Goal: Task Accomplishment & Management: Use online tool/utility

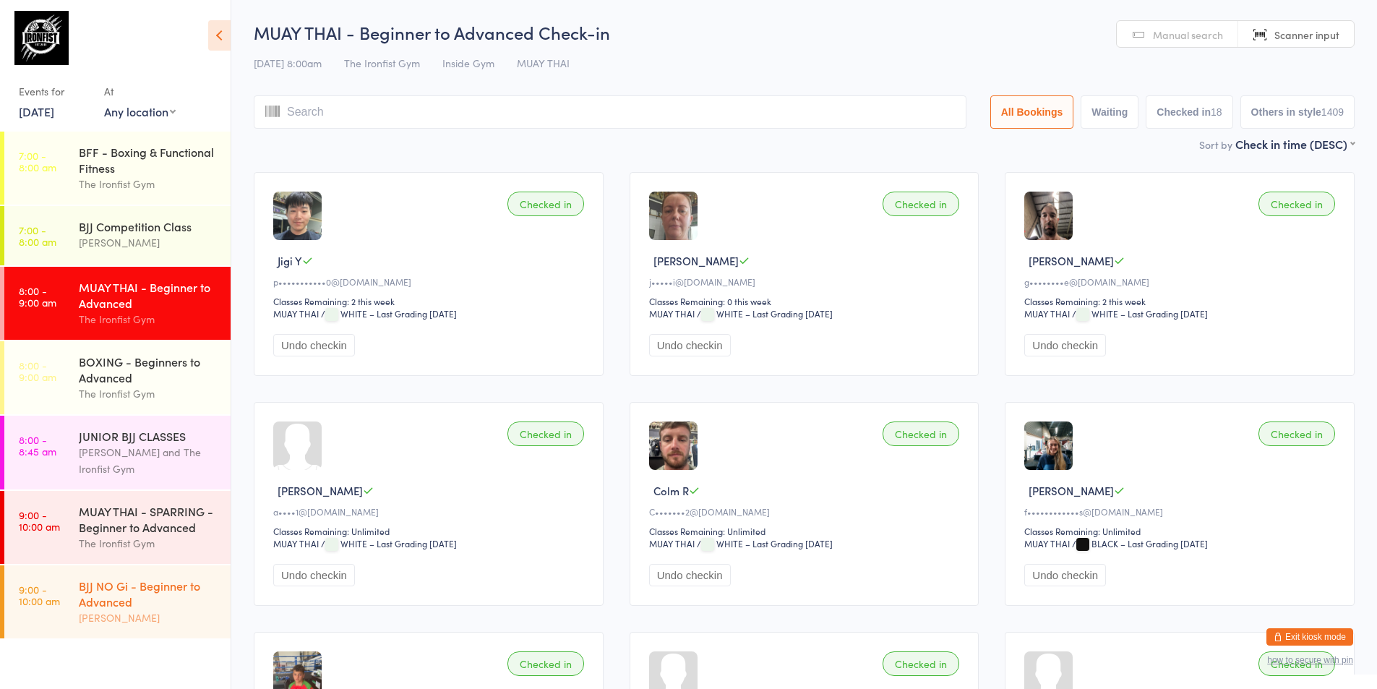
click at [130, 600] on div "BJJ NO Gi - Beginner to Advanced" at bounding box center [148, 593] width 139 height 32
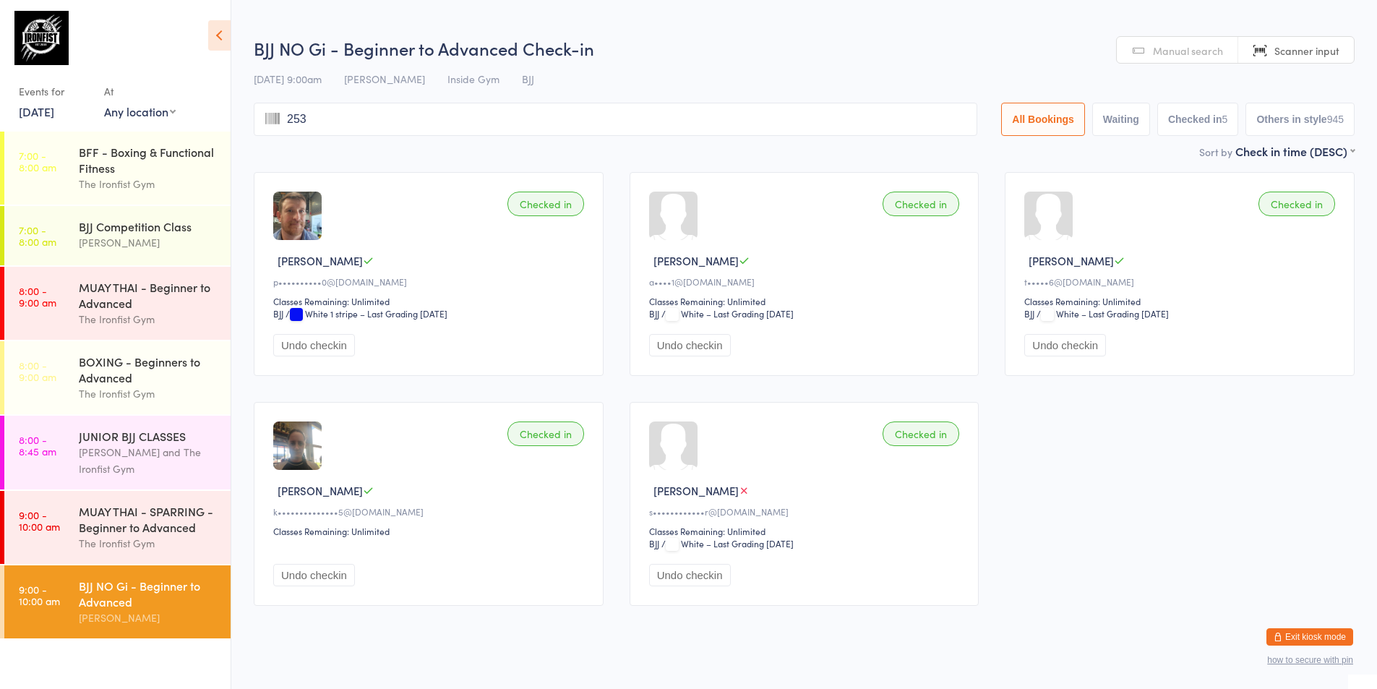
type input "2539"
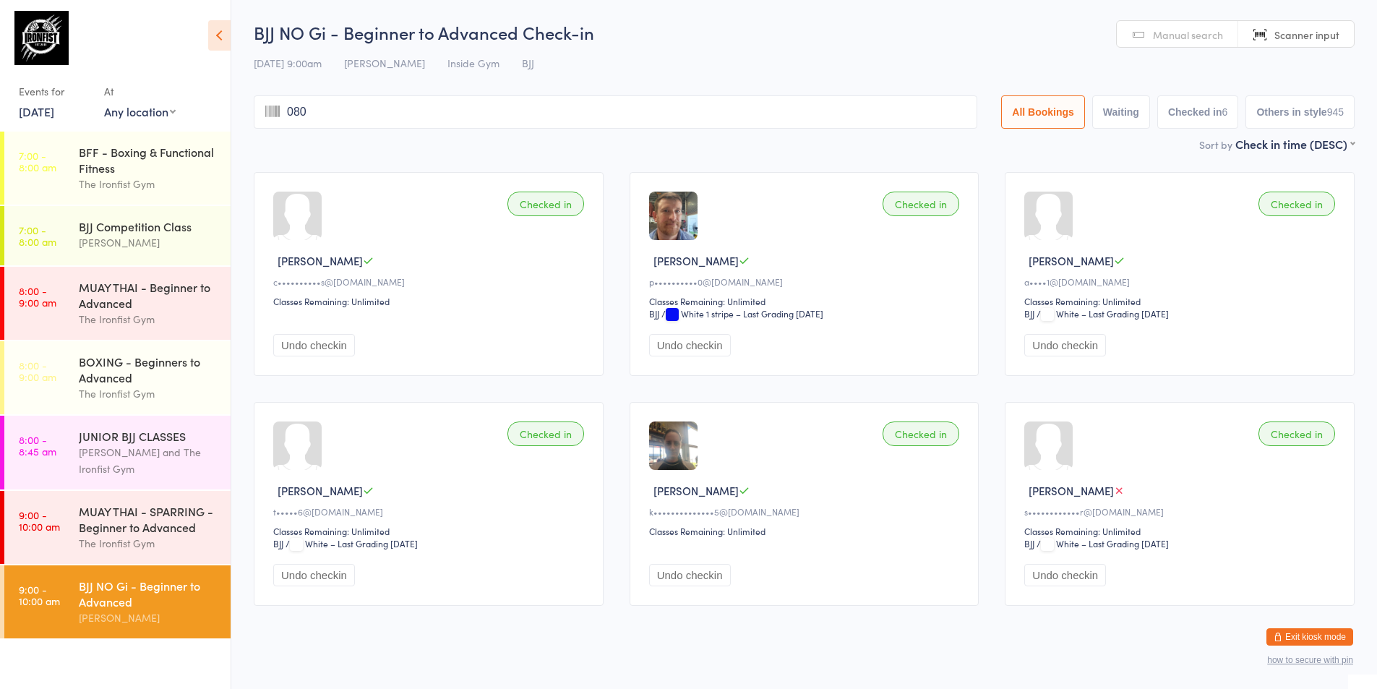
type input "0808"
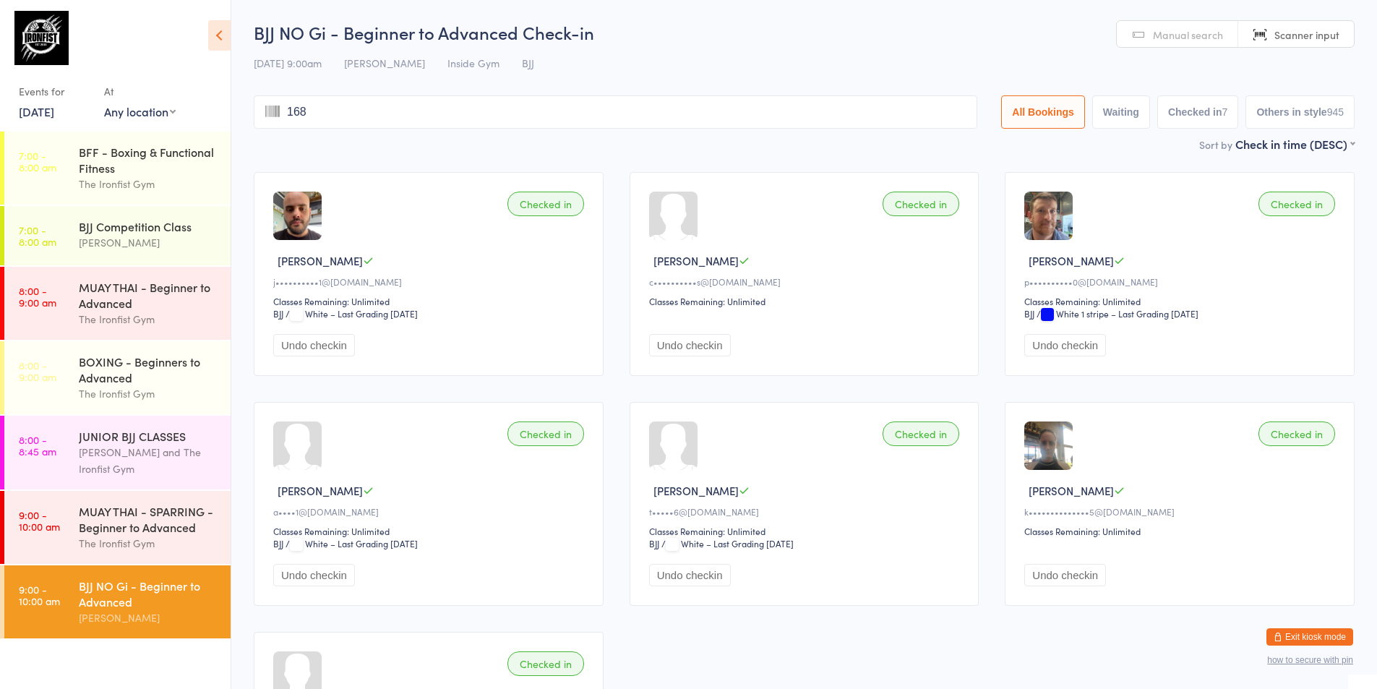
type input "1685"
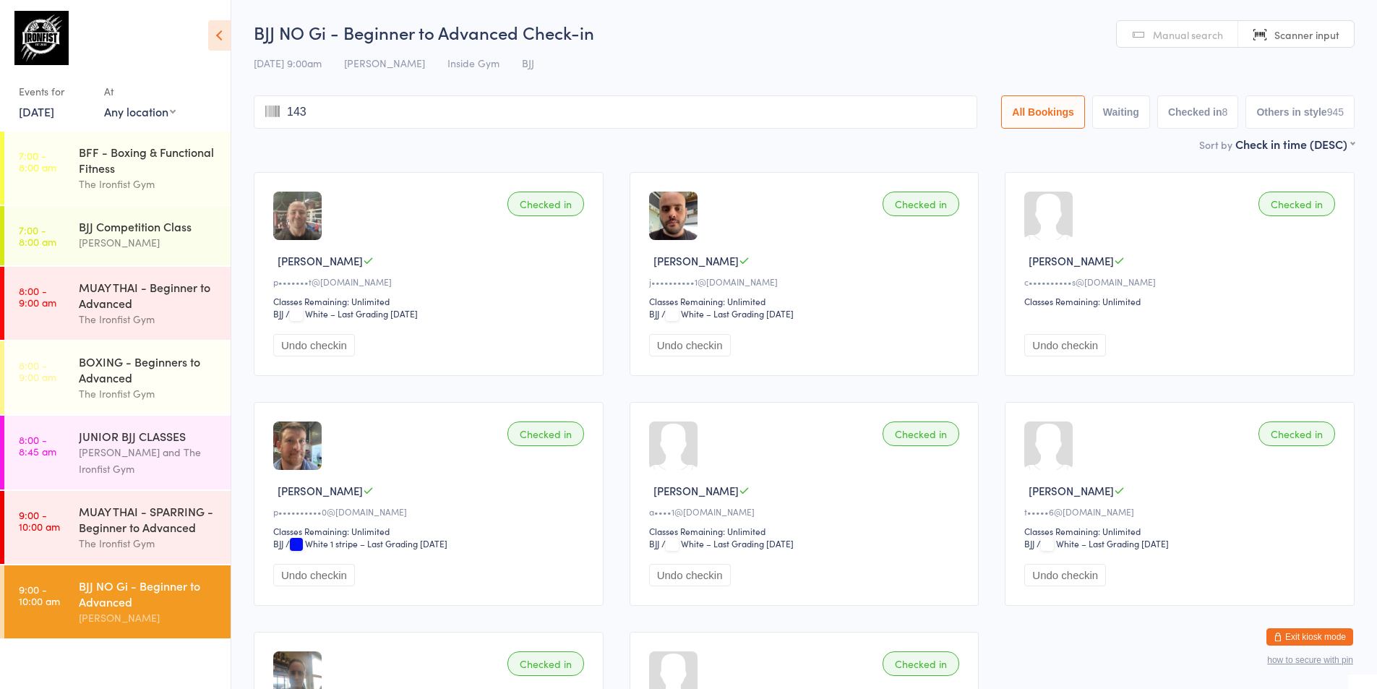
type input "1435"
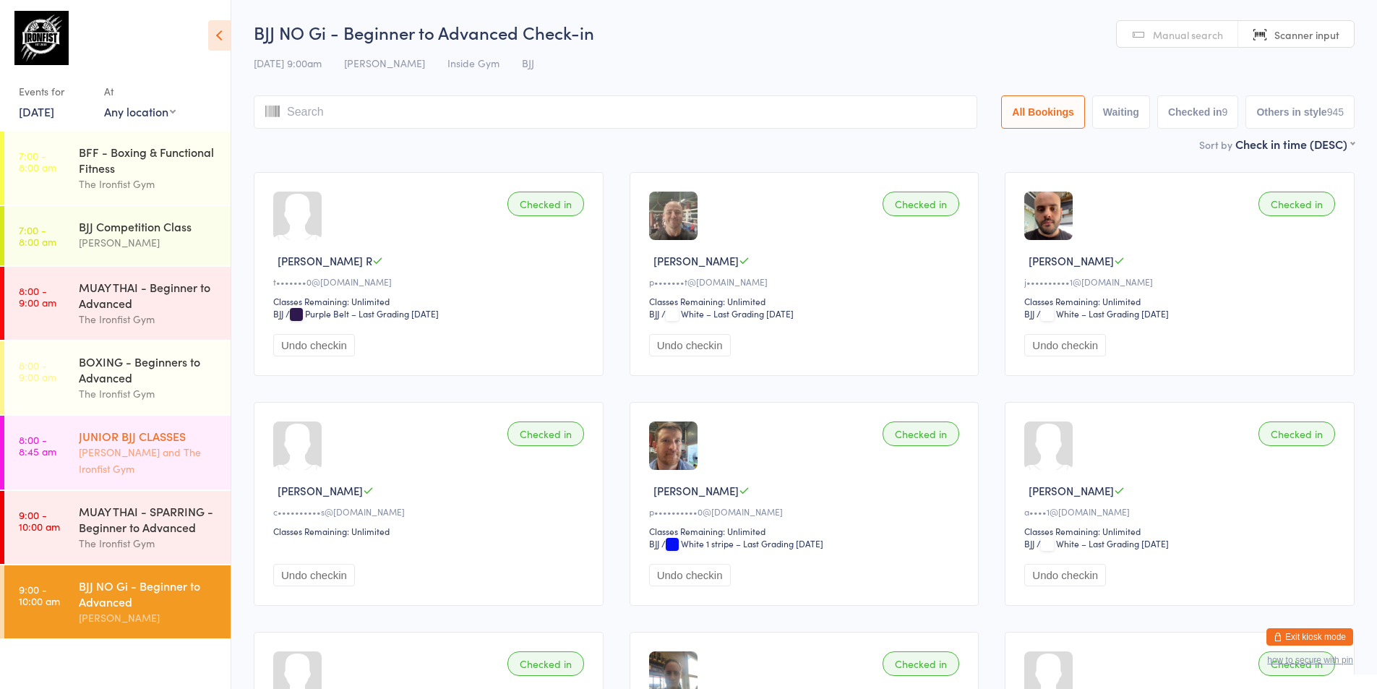
click at [94, 475] on div "[PERSON_NAME] and The Ironfist Gym" at bounding box center [148, 460] width 139 height 33
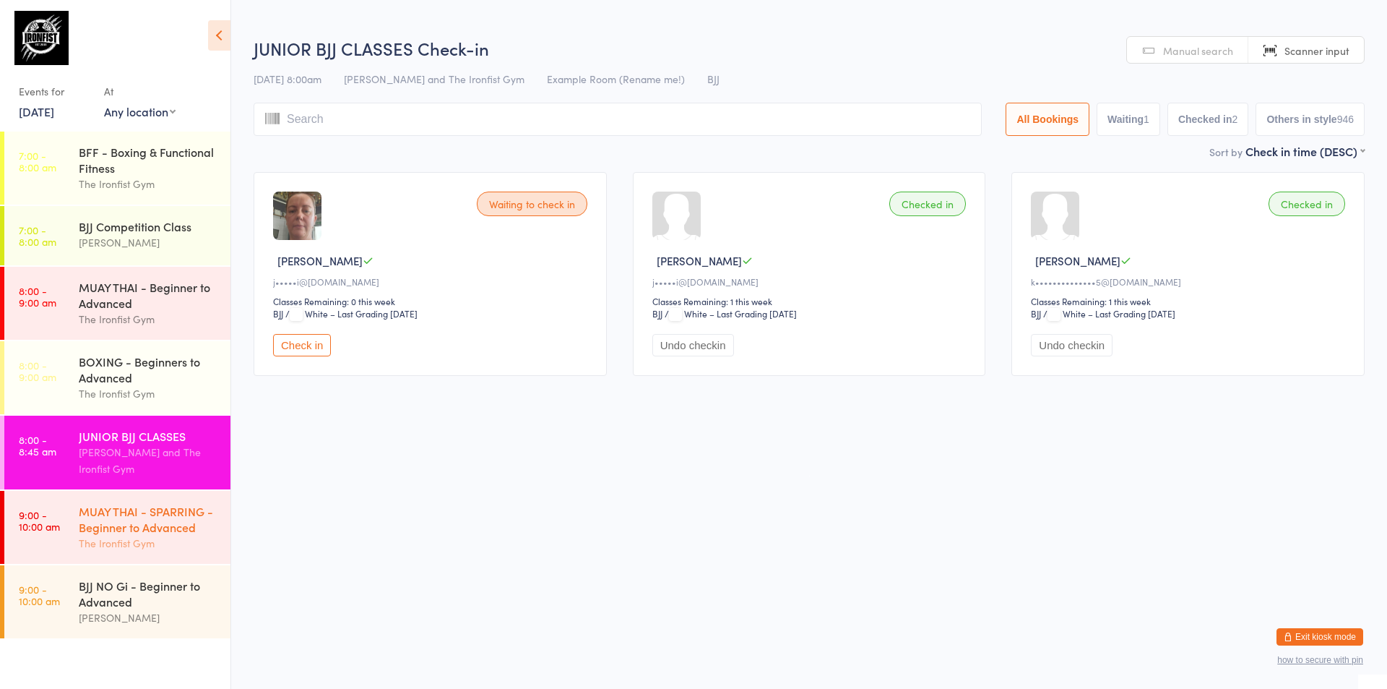
click at [64, 523] on link "9:00 - 10:00 am MUAY THAI - SPARRING - Beginner to Advanced The Ironfist Gym" at bounding box center [117, 527] width 226 height 73
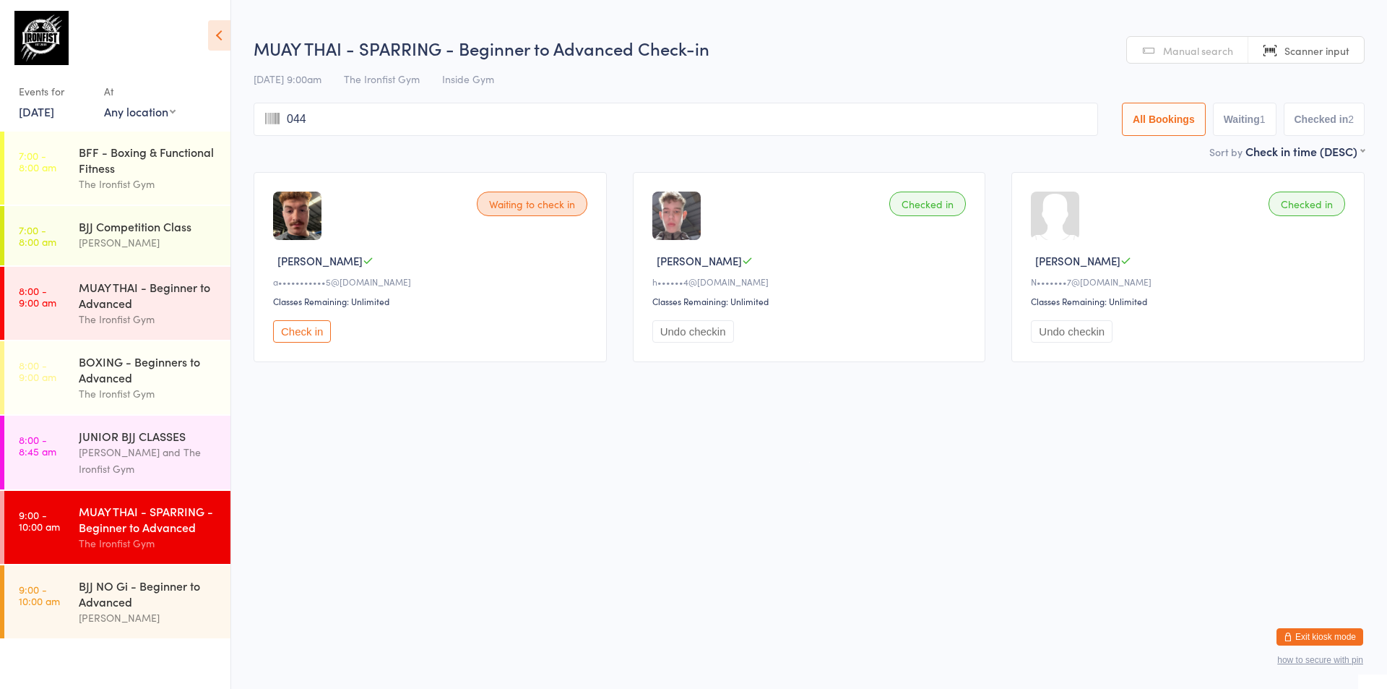
type input "0444"
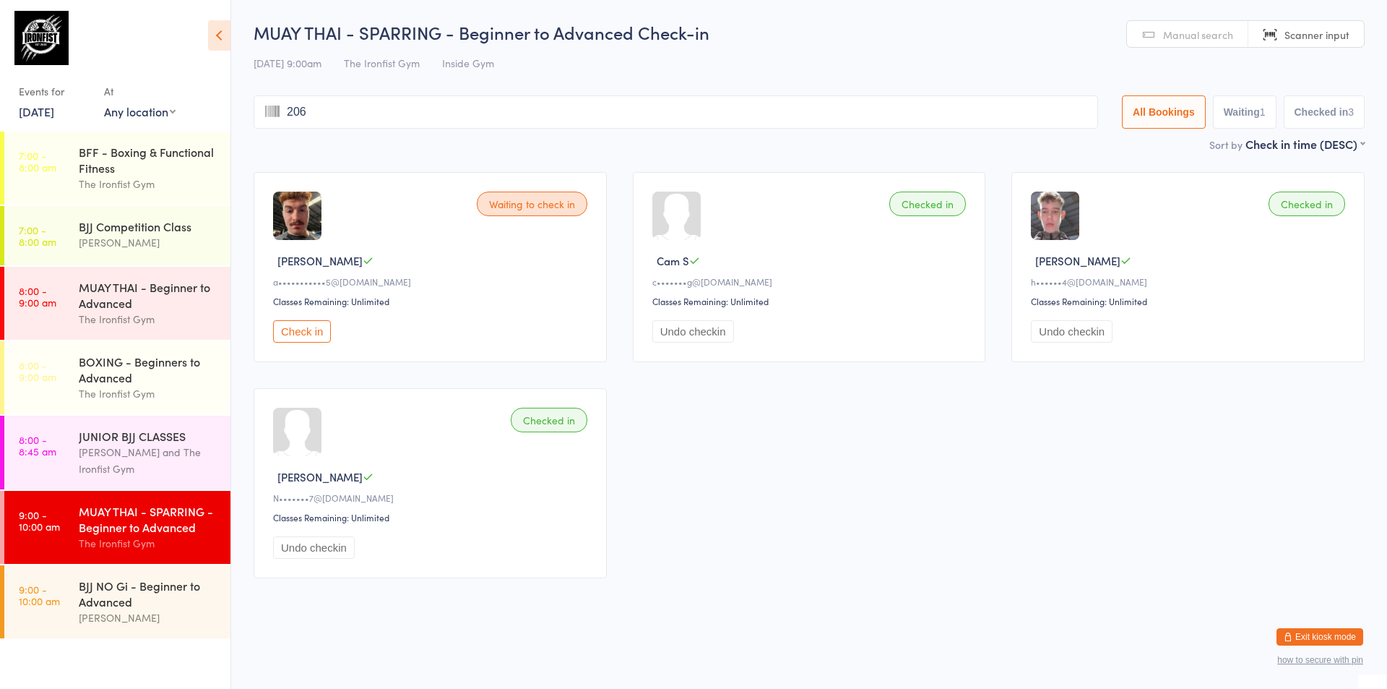
type input "2063"
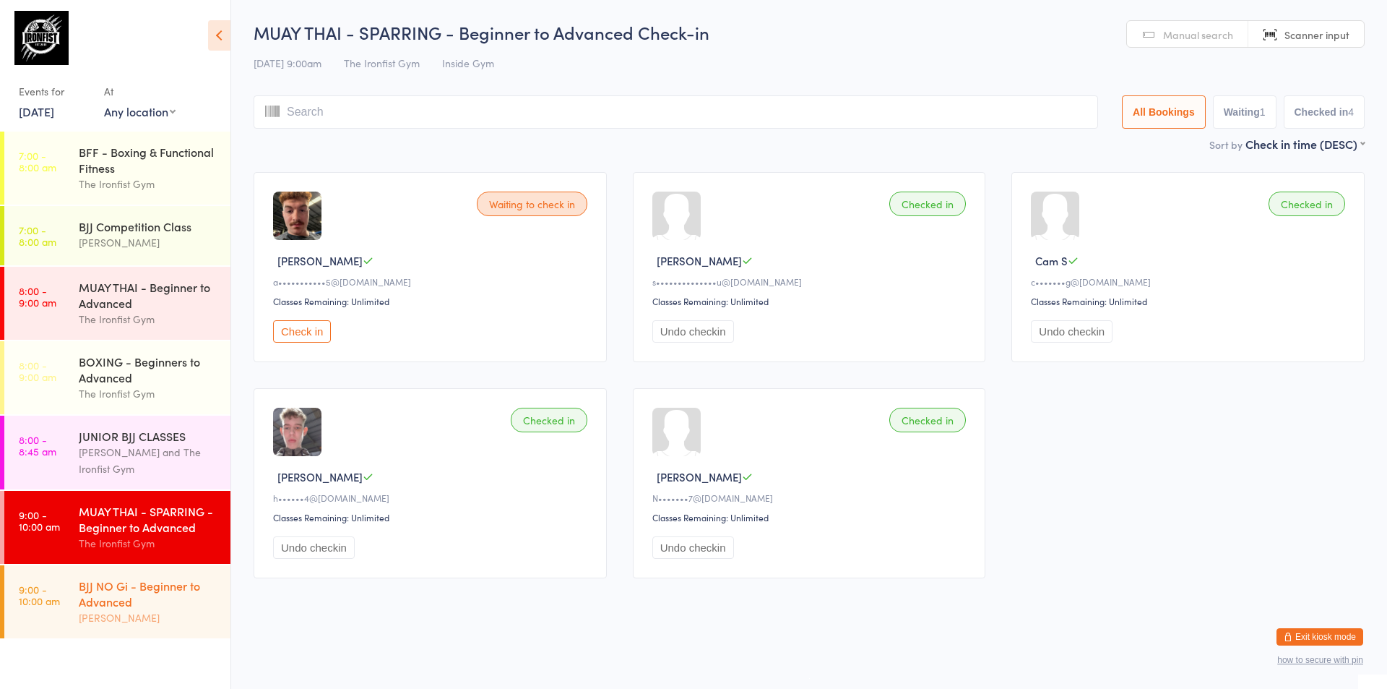
click at [135, 599] on div "BJJ NO Gi - Beginner to Advanced" at bounding box center [148, 593] width 139 height 32
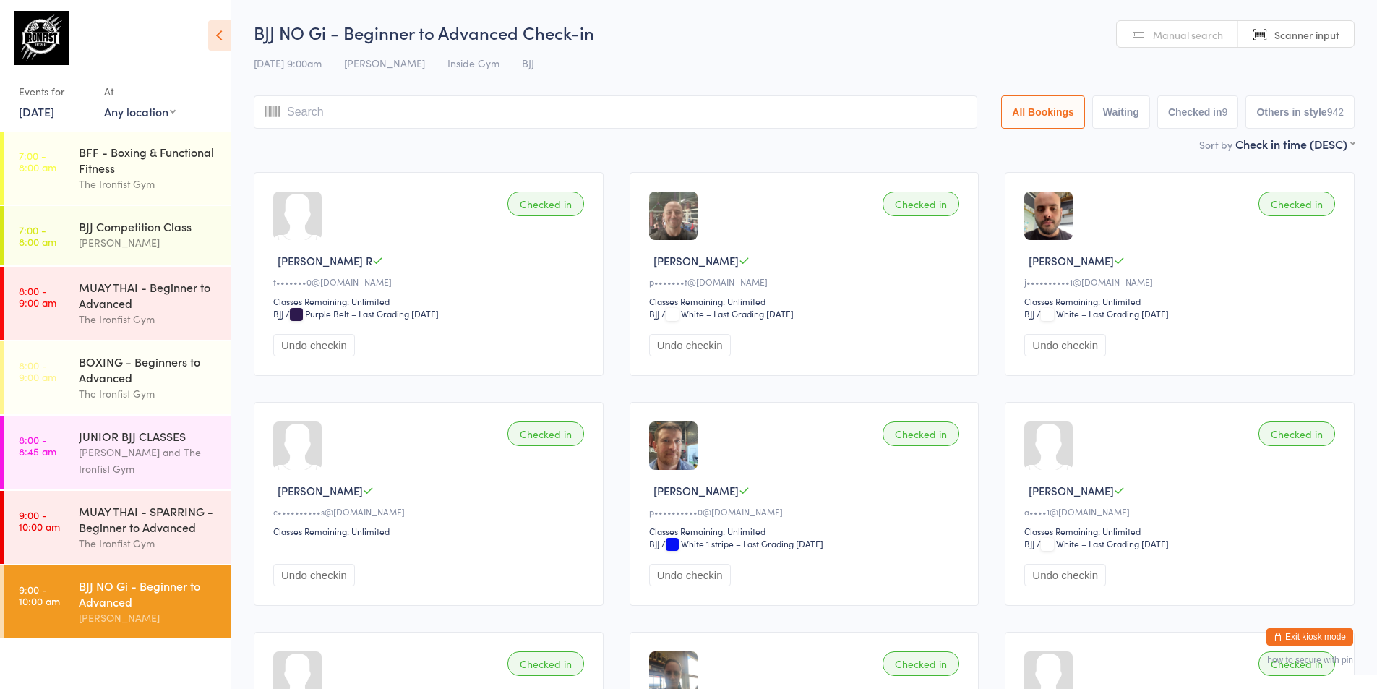
click at [1174, 35] on span "Manual search" at bounding box center [1188, 34] width 70 height 14
click at [1287, 36] on span "Scanner input" at bounding box center [1306, 34] width 65 height 14
type input "2353"
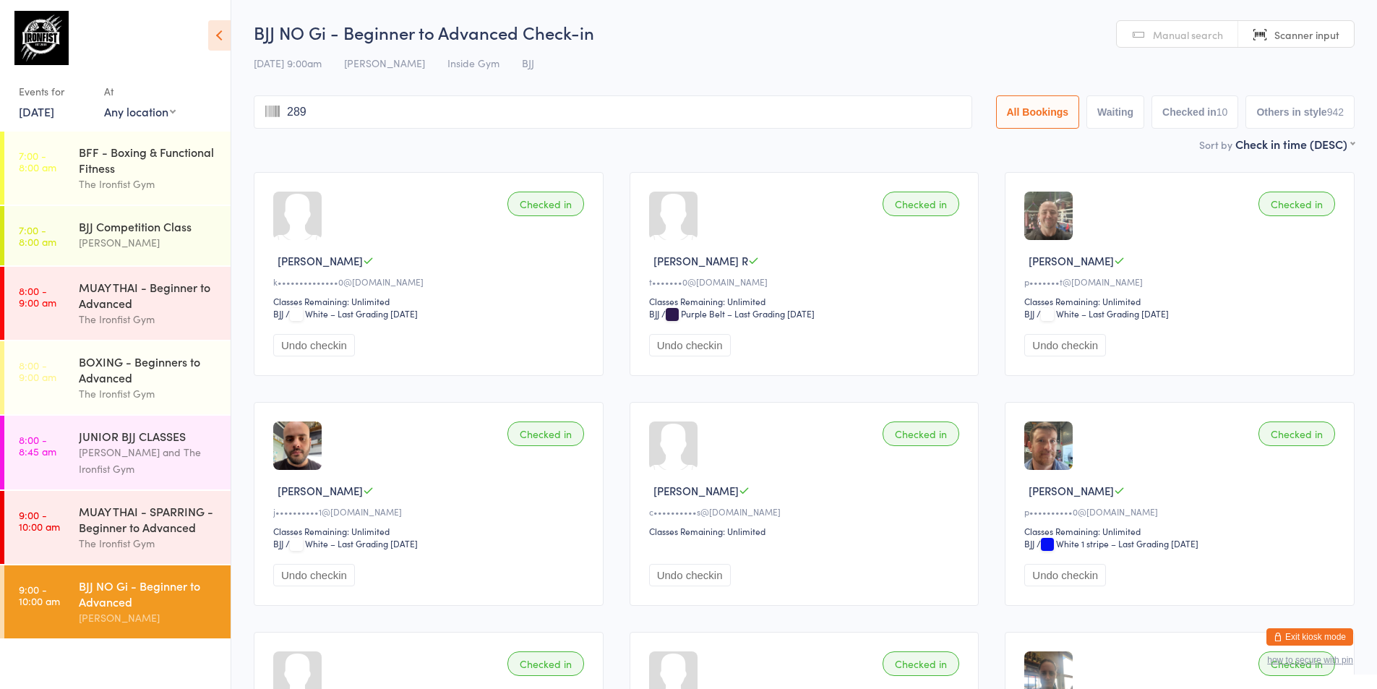
type input "2895"
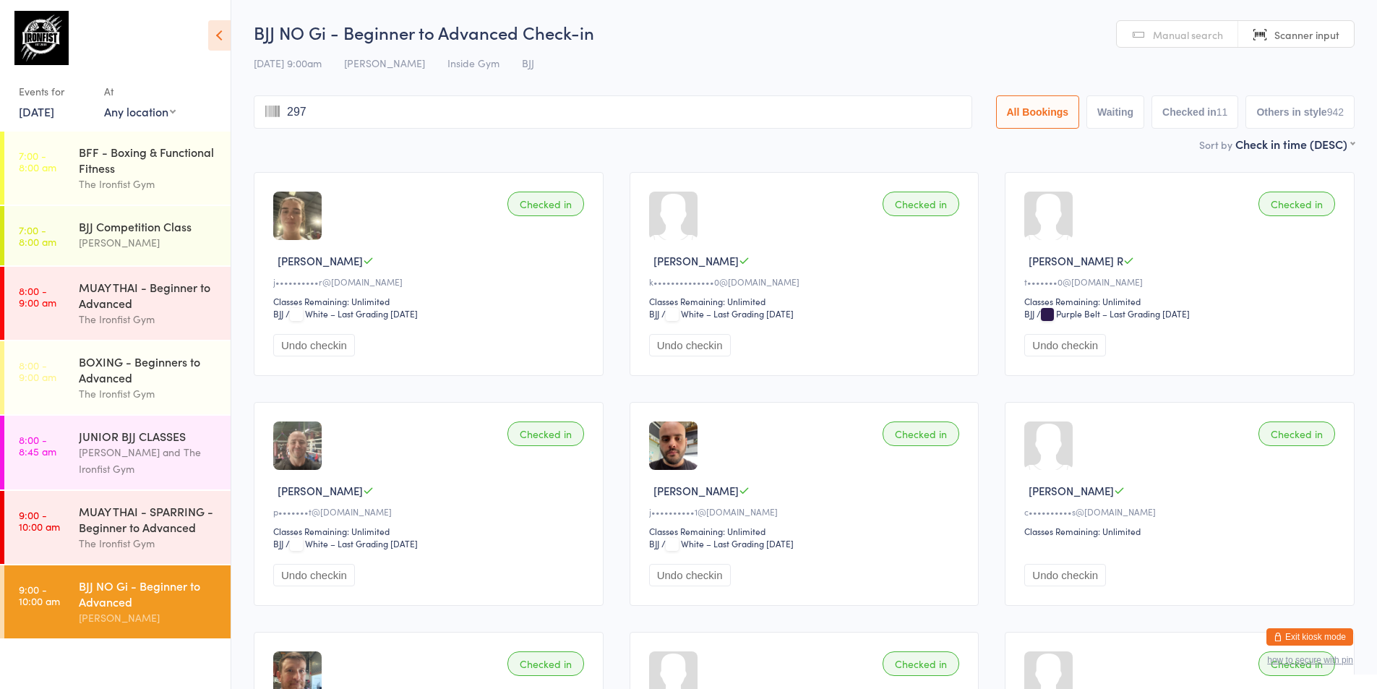
type input "2976"
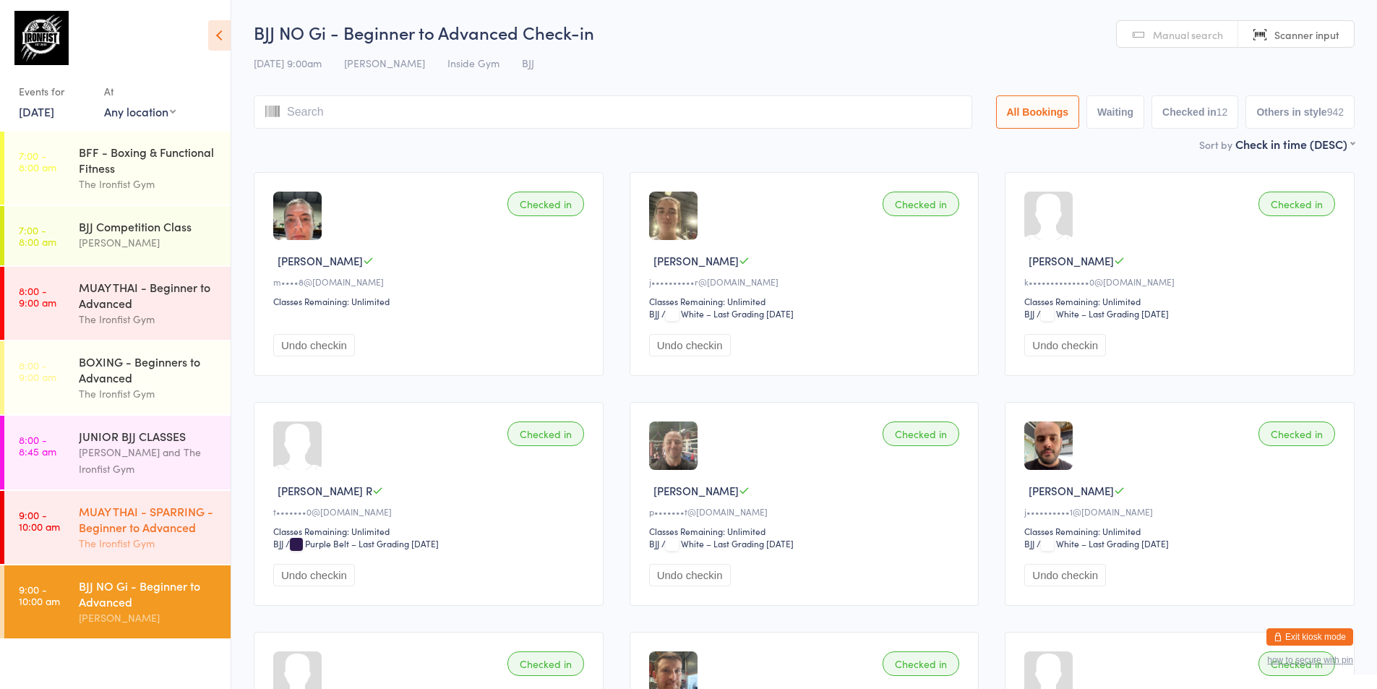
click at [48, 538] on link "9:00 - 10:00 am MUAY THAI - SPARRING - Beginner to Advanced The Ironfist Gym" at bounding box center [117, 527] width 226 height 73
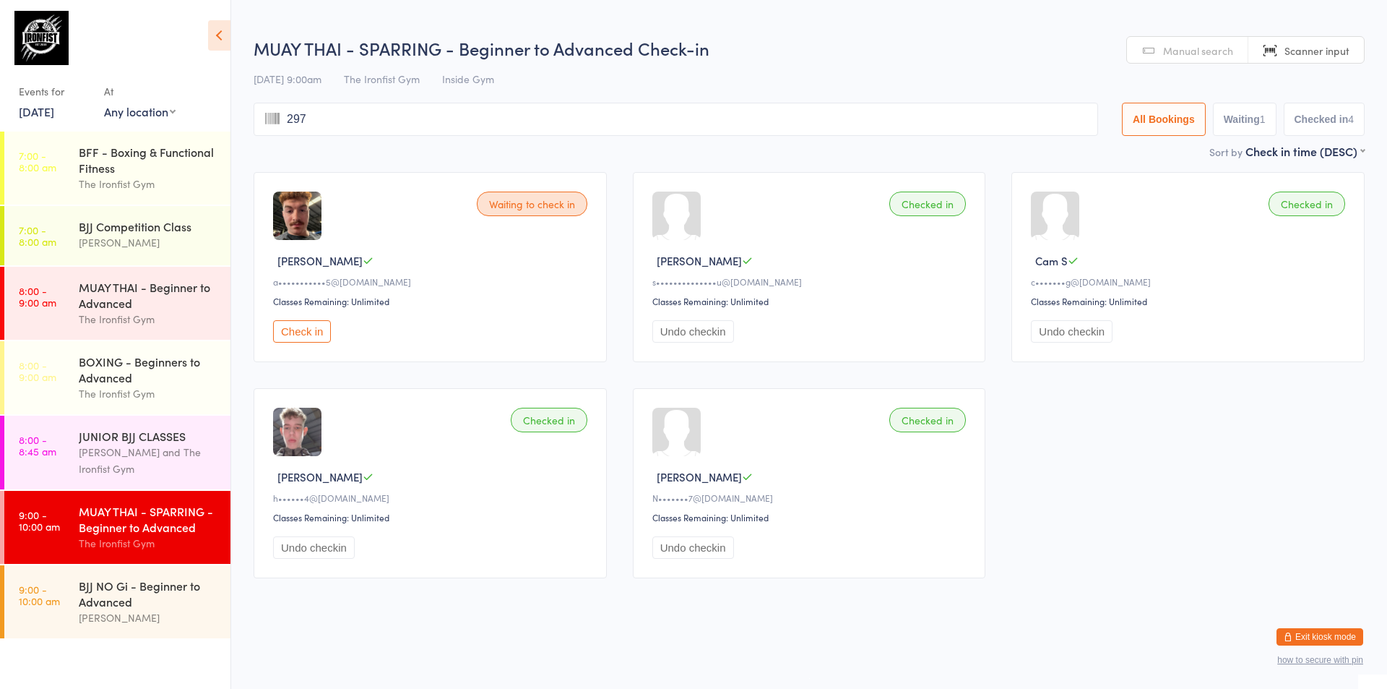
type input "2971"
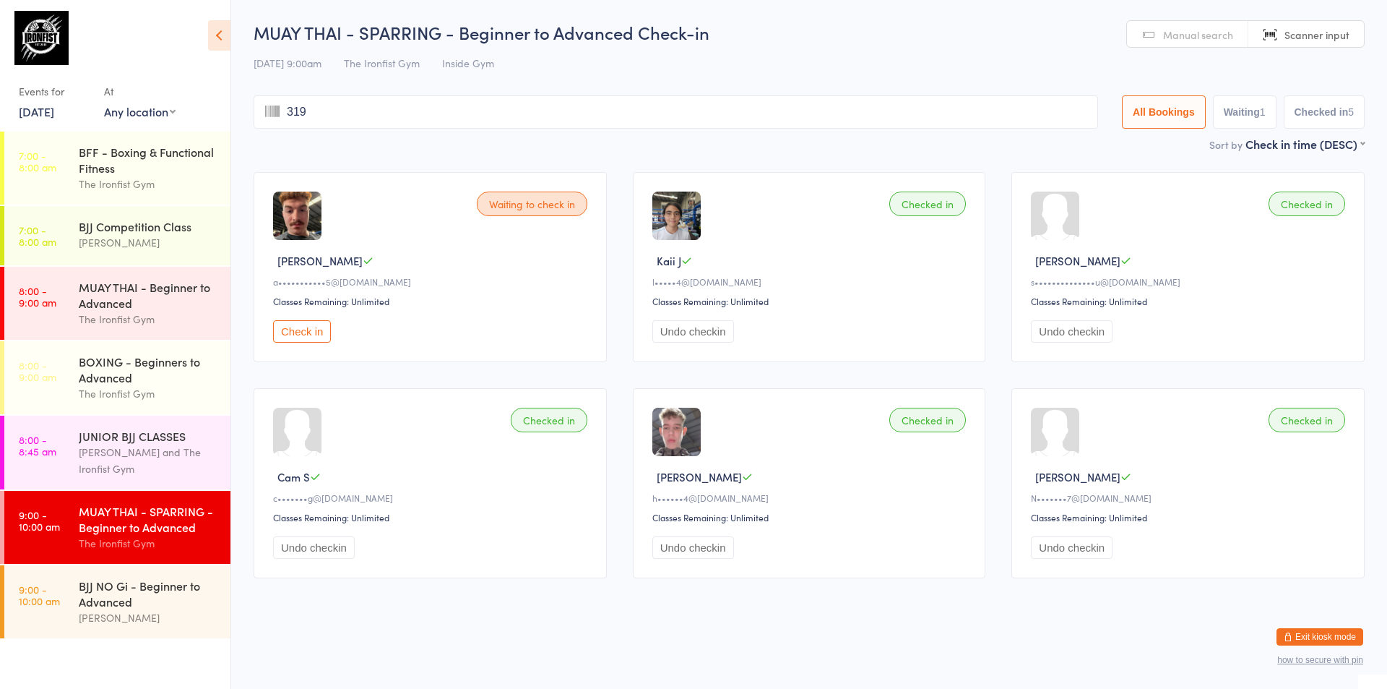
type input "3197"
click at [89, 588] on div "BJJ NO Gi - Beginner to Advanced" at bounding box center [148, 593] width 139 height 32
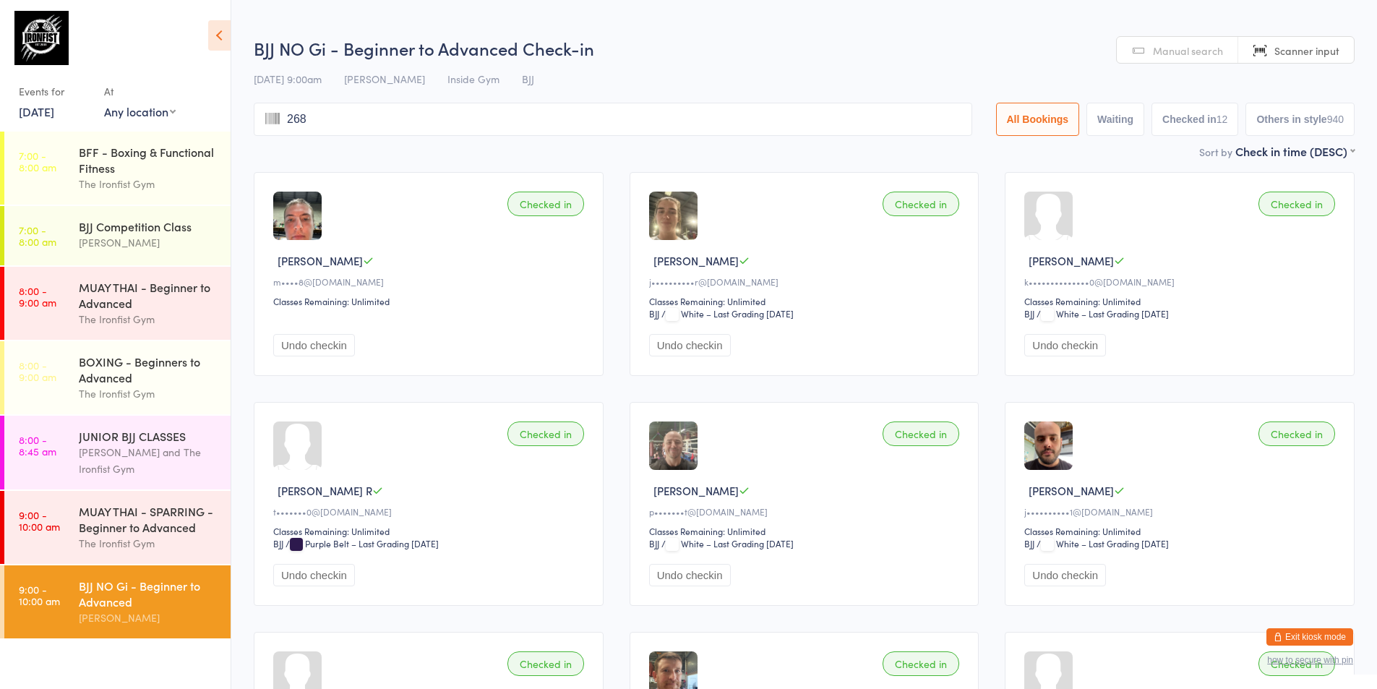
type input "2683"
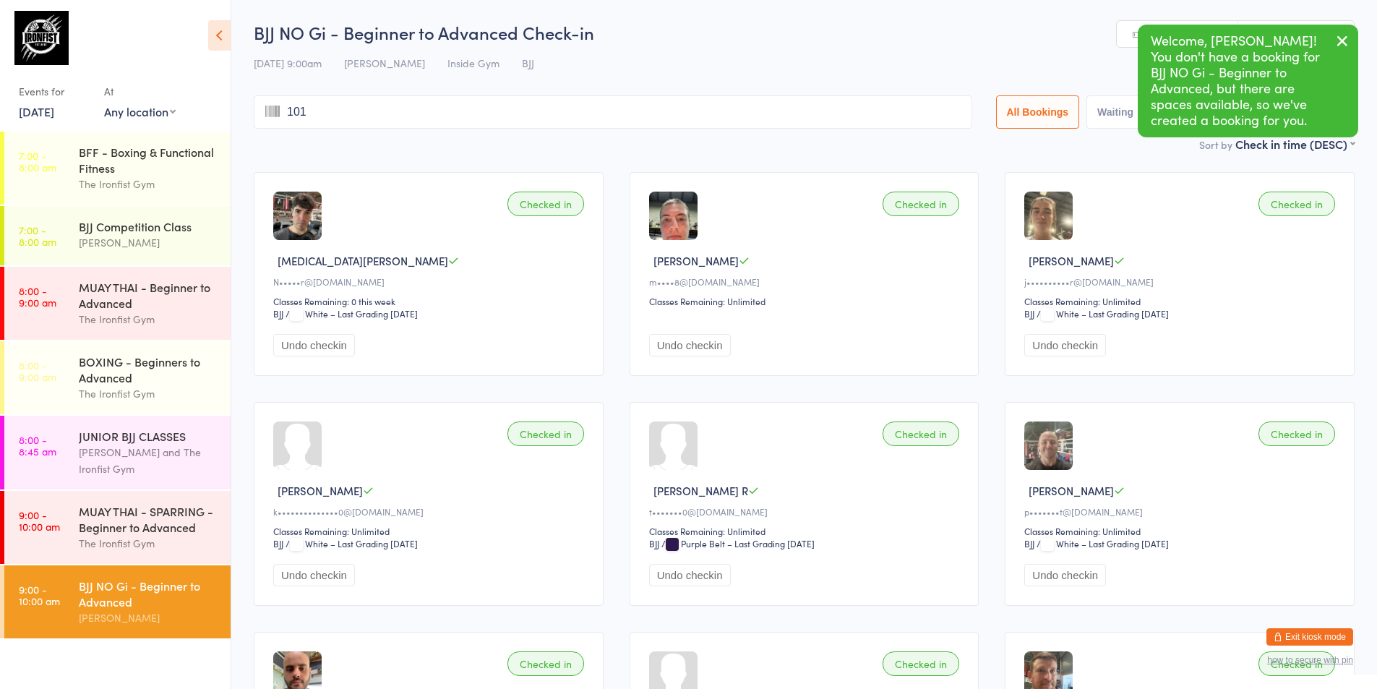
type input "1015"
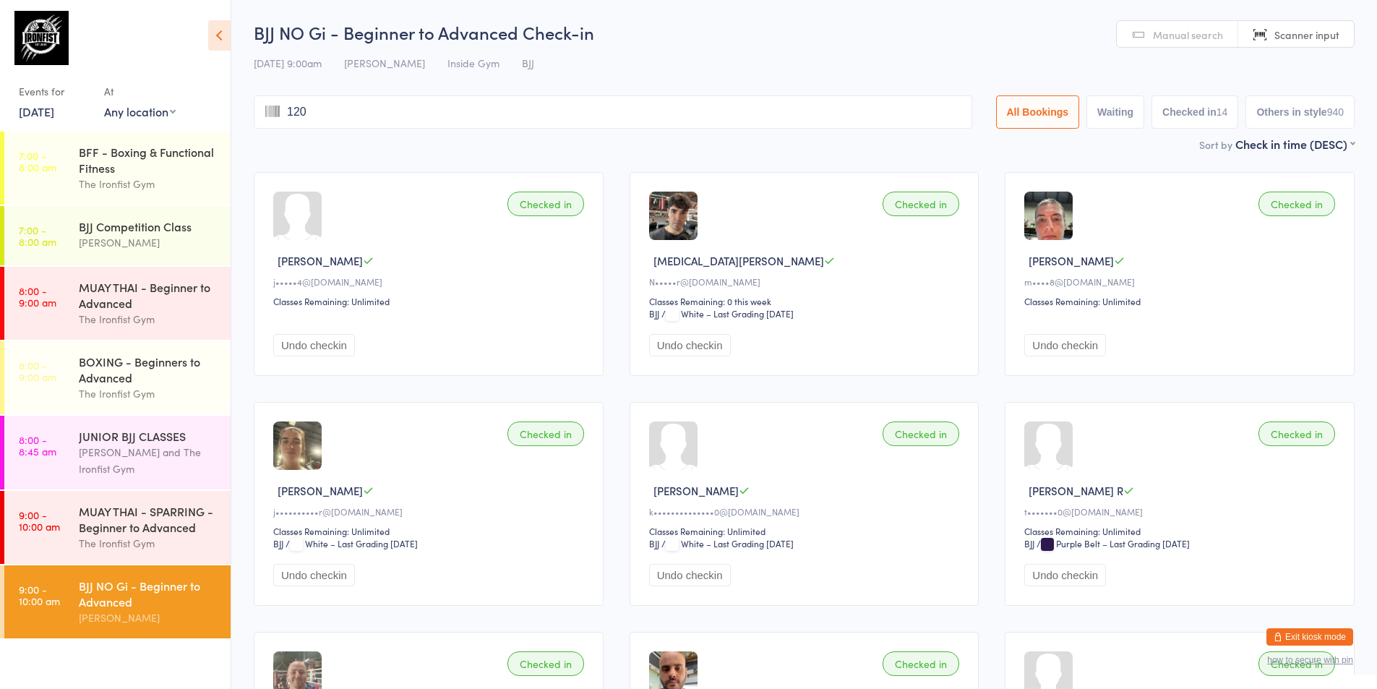
type input "1200"
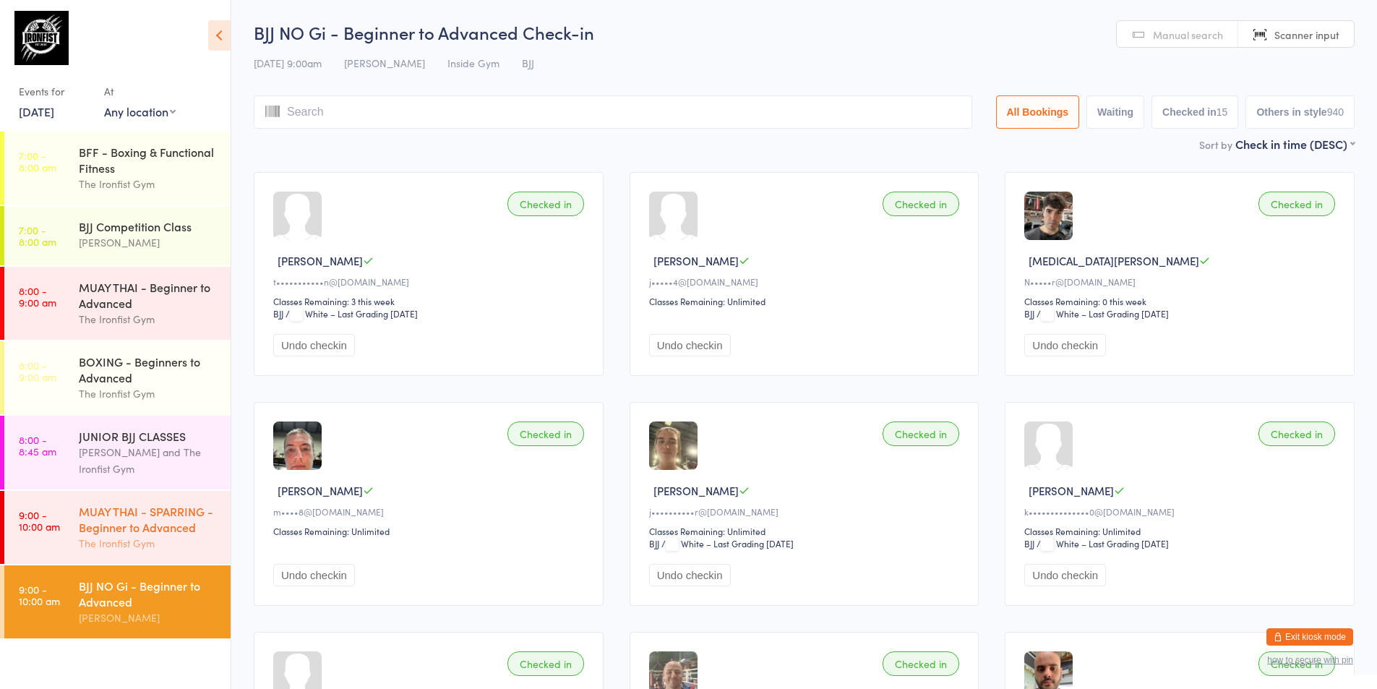
click at [94, 519] on div "MUAY THAI - SPARRING - Beginner to Advanced" at bounding box center [148, 519] width 139 height 32
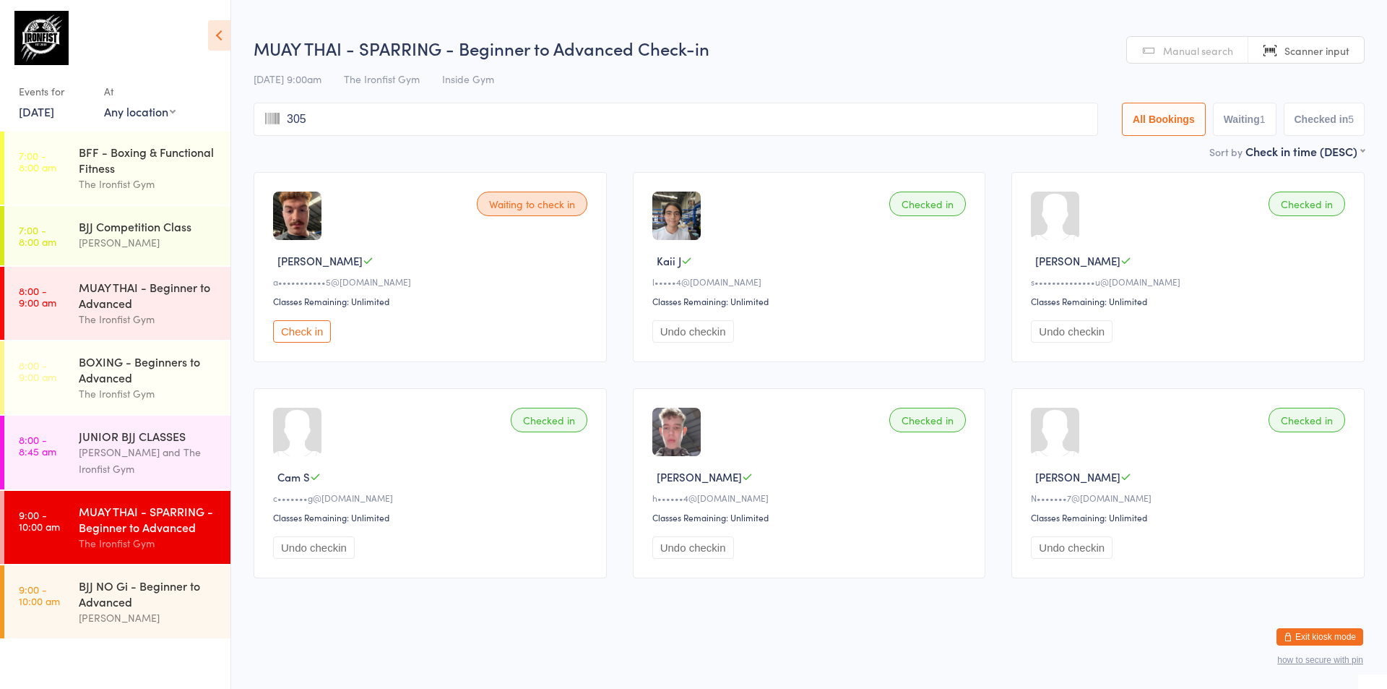
type input "3051"
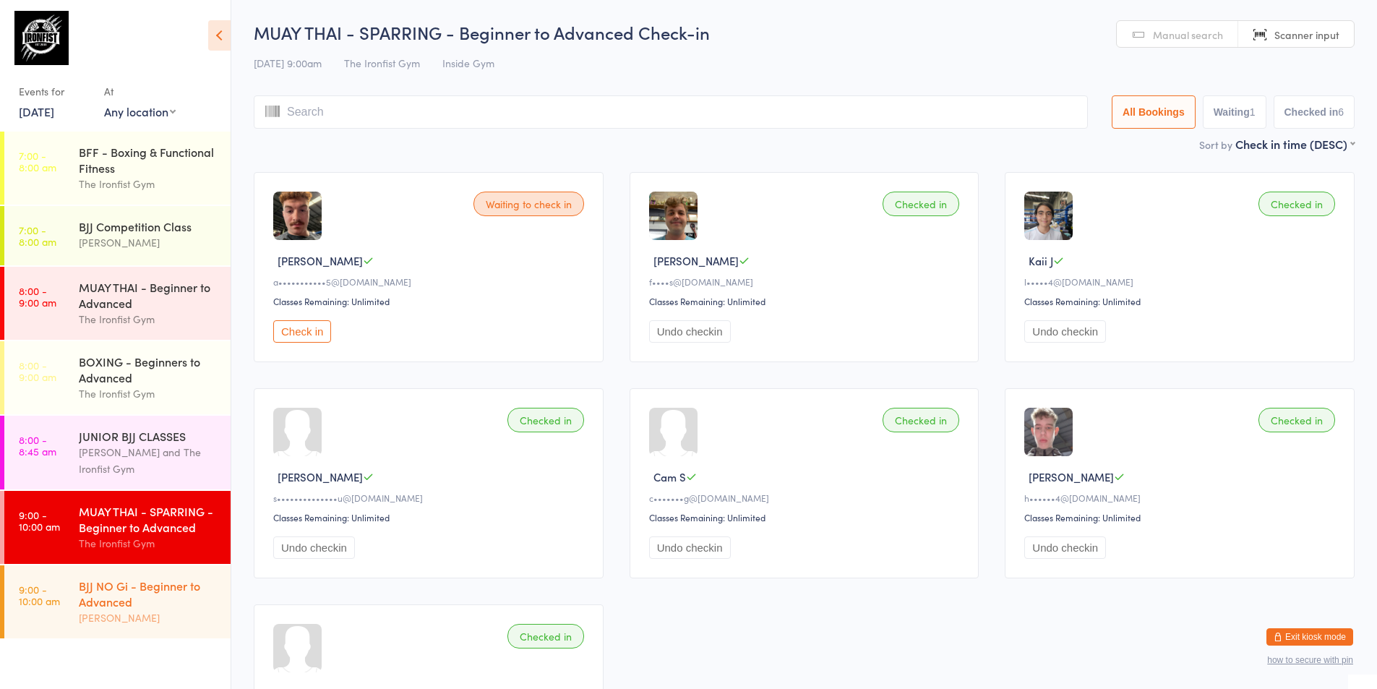
click at [117, 613] on div "[PERSON_NAME]" at bounding box center [148, 617] width 139 height 17
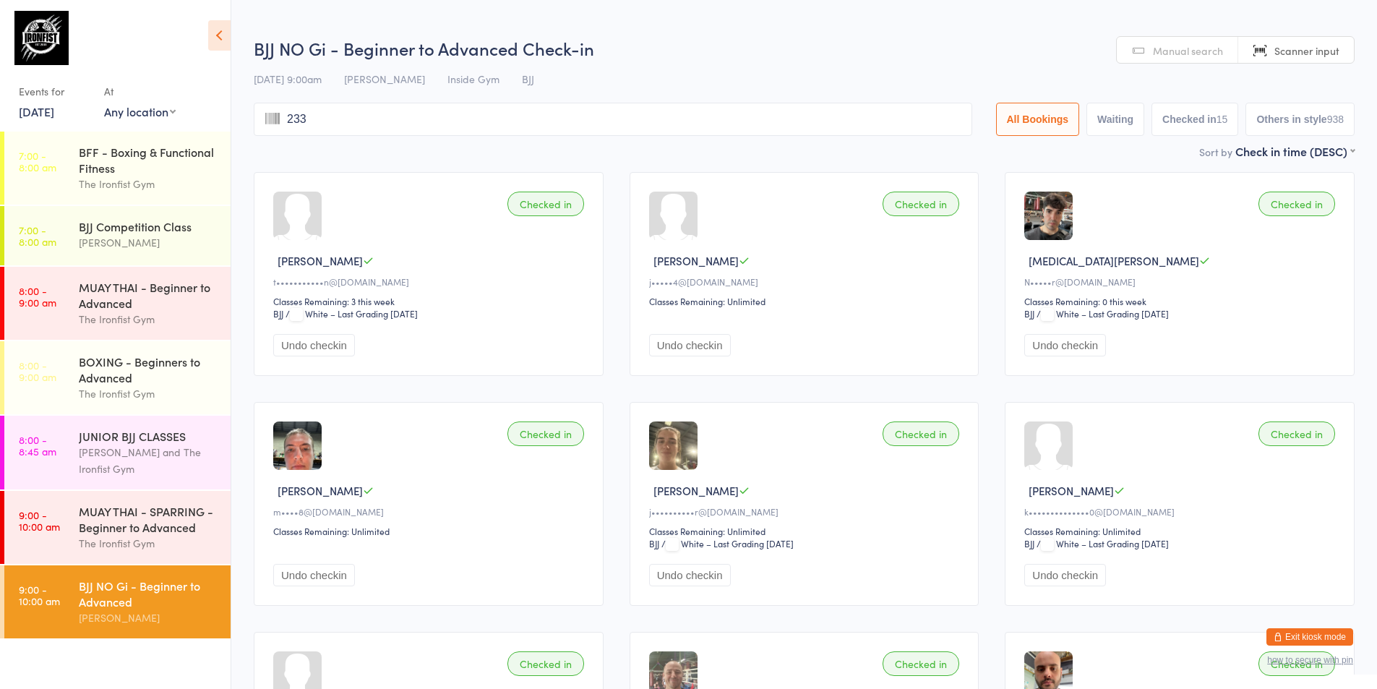
type input "2338"
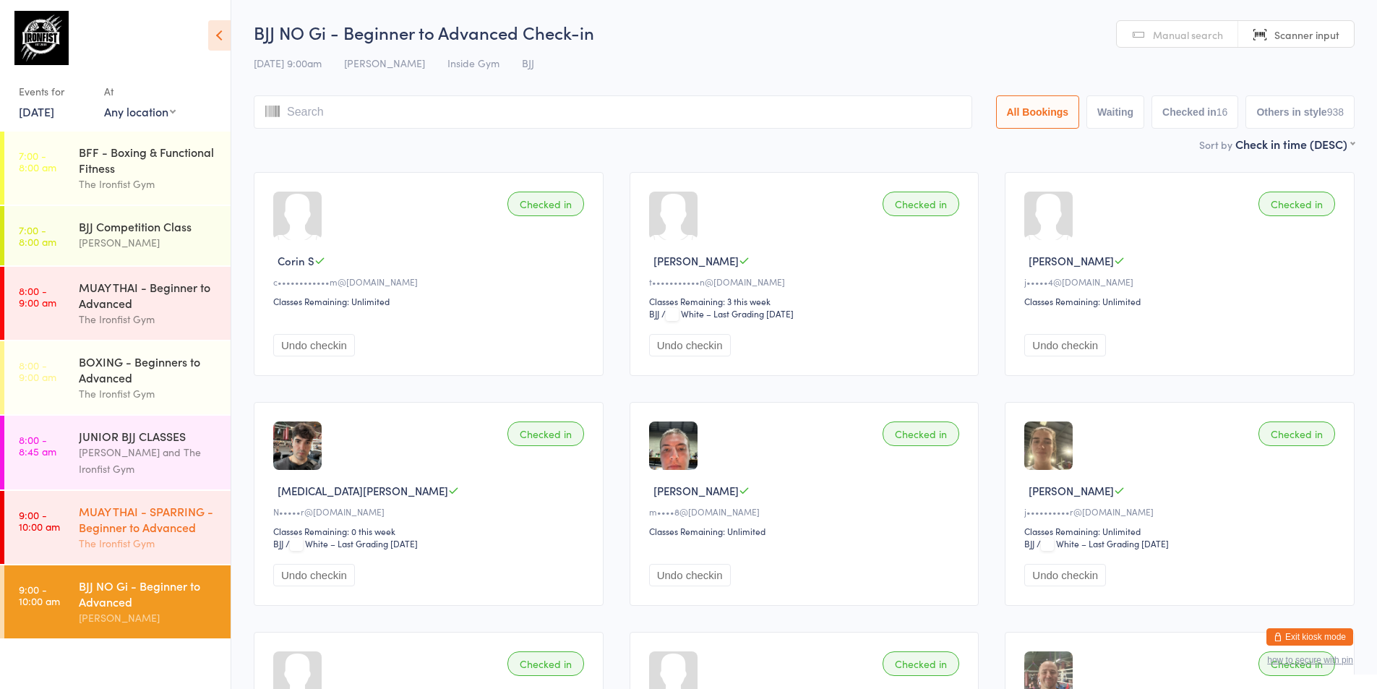
click at [163, 528] on div "MUAY THAI - SPARRING - Beginner to Advanced" at bounding box center [148, 519] width 139 height 32
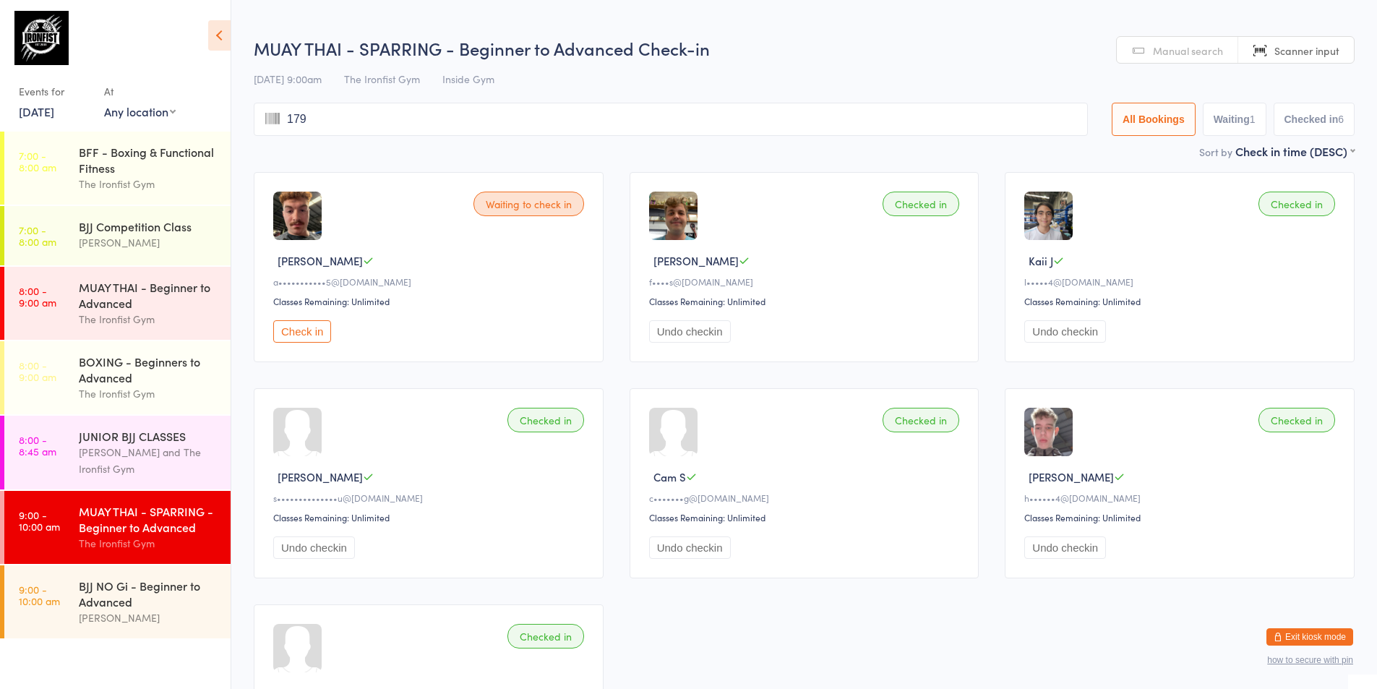
type input "1790"
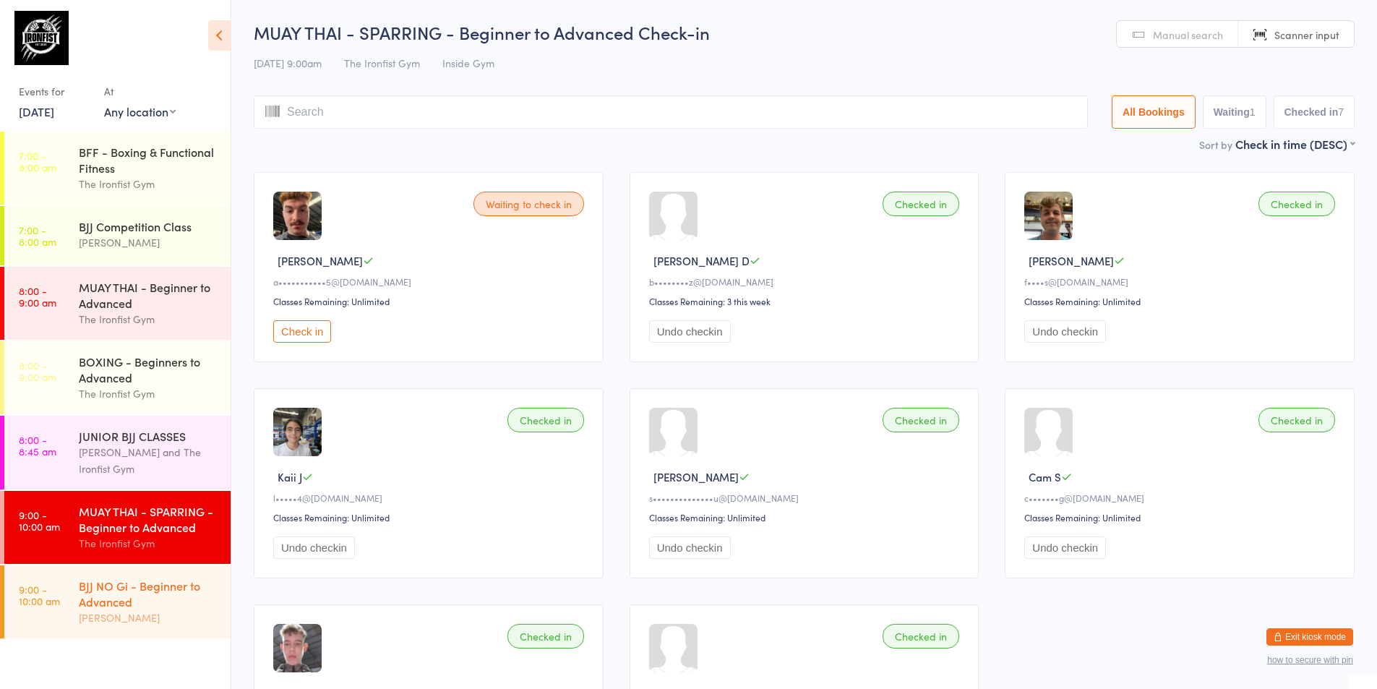
click at [158, 595] on div "BJJ NO Gi - Beginner to Advanced" at bounding box center [148, 593] width 139 height 32
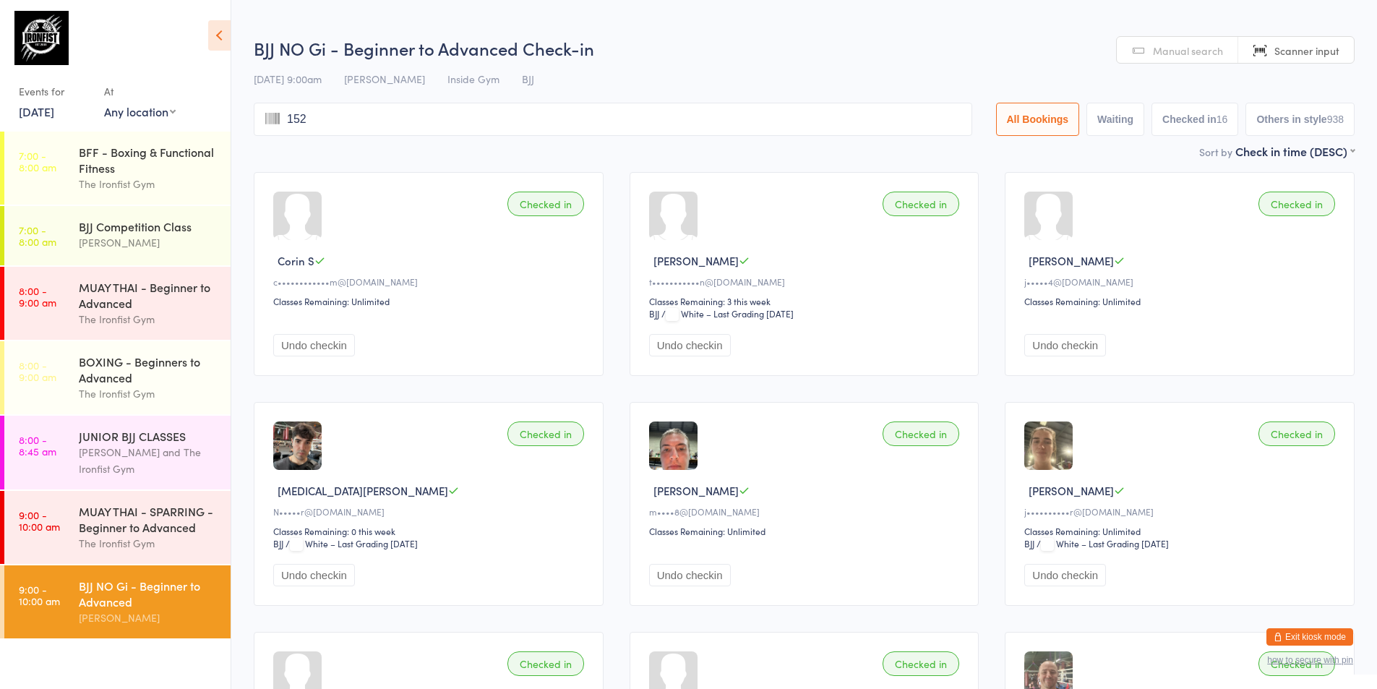
type input "1526"
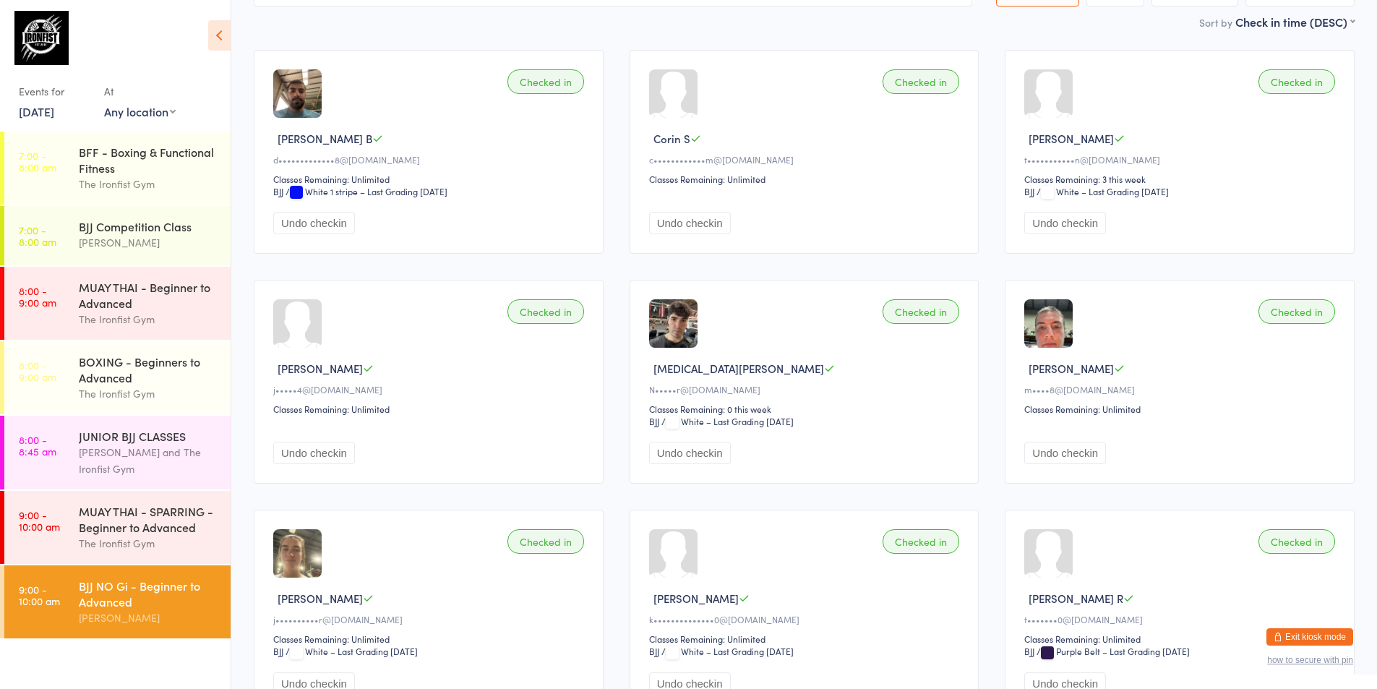
scroll to position [145, 0]
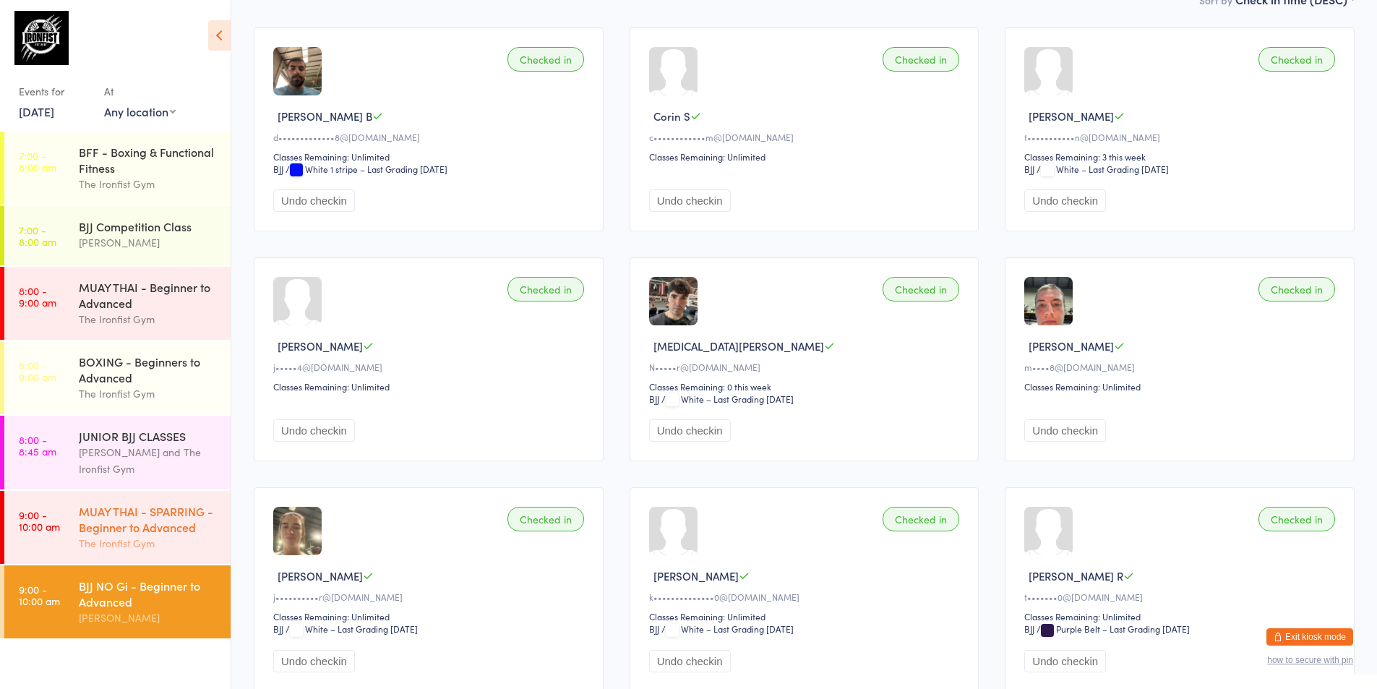
click at [110, 517] on div "MUAY THAI - SPARRING - Beginner to Advanced" at bounding box center [148, 519] width 139 height 32
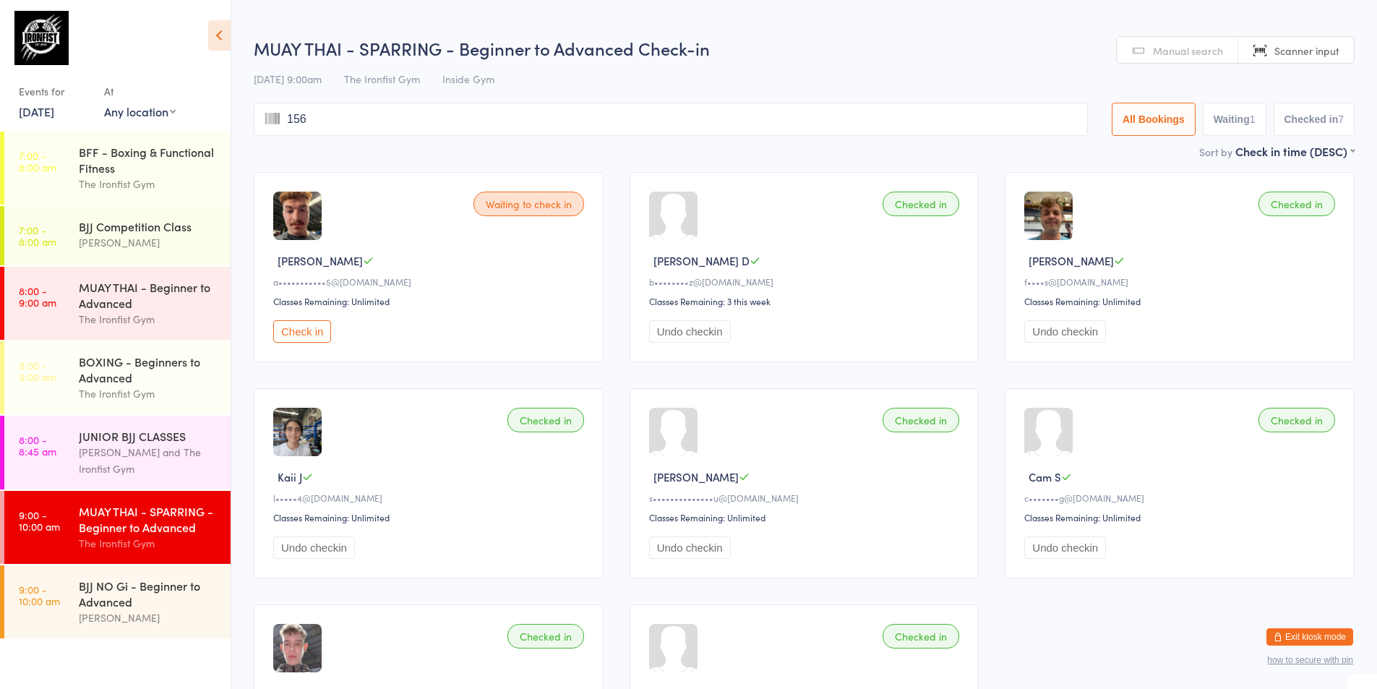
type input "1565"
